Goal: Check status: Check status

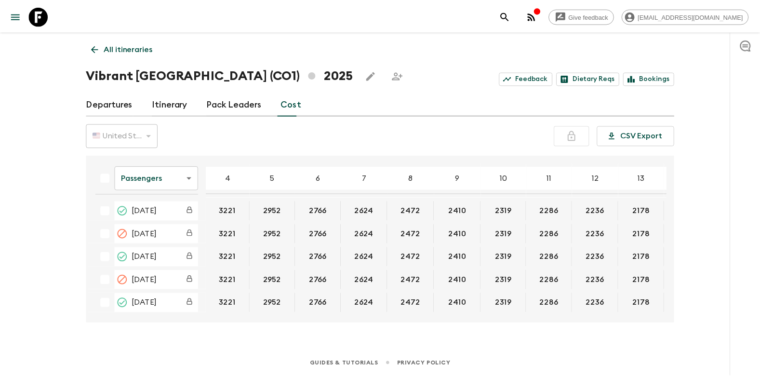
scroll to position [626, 0]
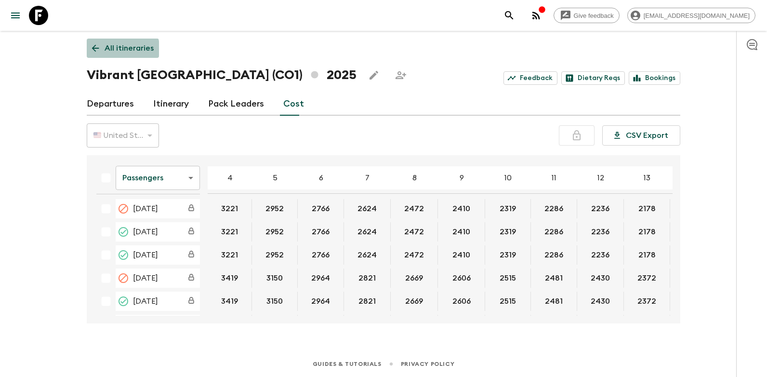
click at [98, 49] on icon at bounding box center [95, 48] width 11 height 11
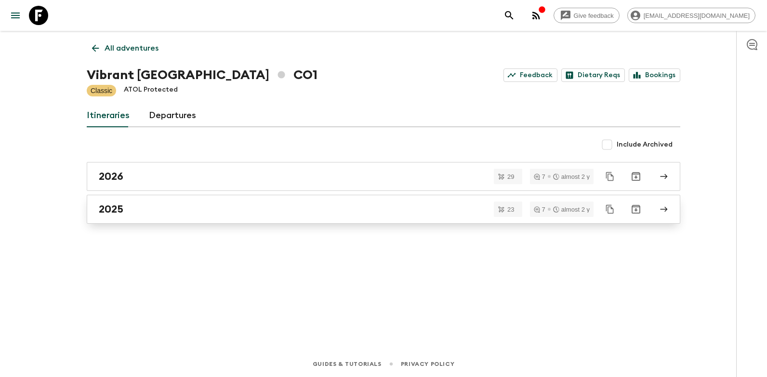
click at [144, 202] on link "2025" at bounding box center [384, 209] width 594 height 29
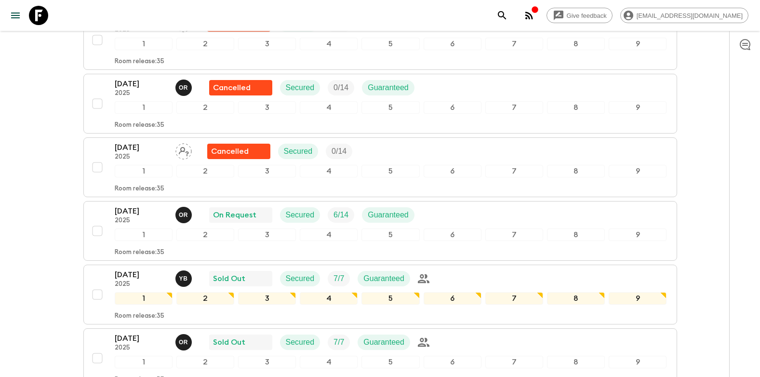
scroll to position [723, 0]
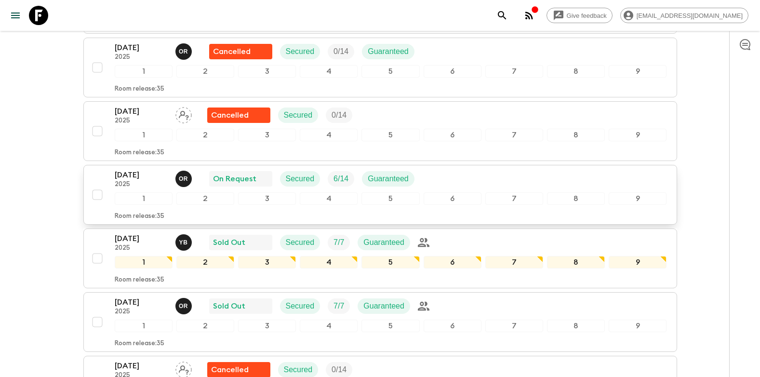
click at [144, 175] on p "[DATE]" at bounding box center [141, 175] width 53 height 12
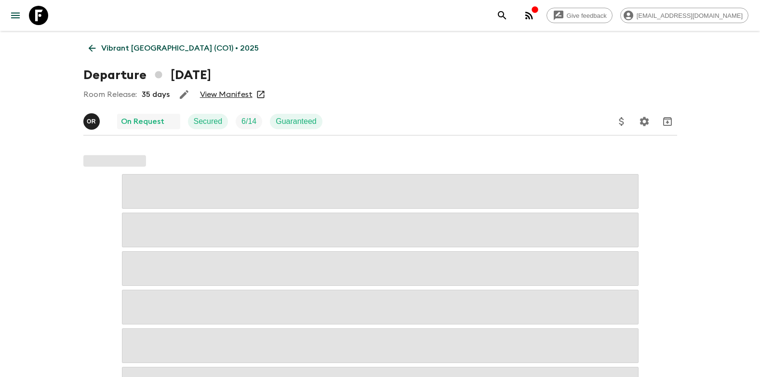
click at [226, 95] on link "View Manifest" at bounding box center [226, 95] width 53 height 10
